Goal: Navigation & Orientation: Find specific page/section

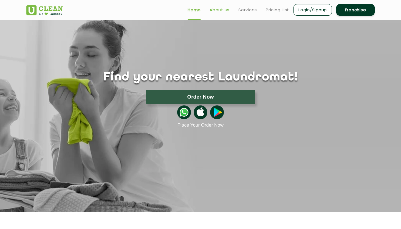
click at [221, 9] on link "About us" at bounding box center [220, 10] width 20 height 7
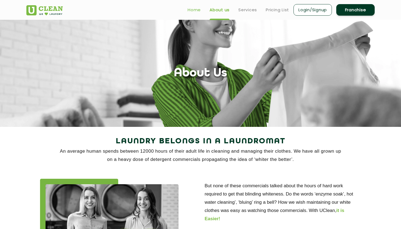
click at [193, 11] on link "Home" at bounding box center [194, 10] width 13 height 7
